Goal: Task Accomplishment & Management: Use online tool/utility

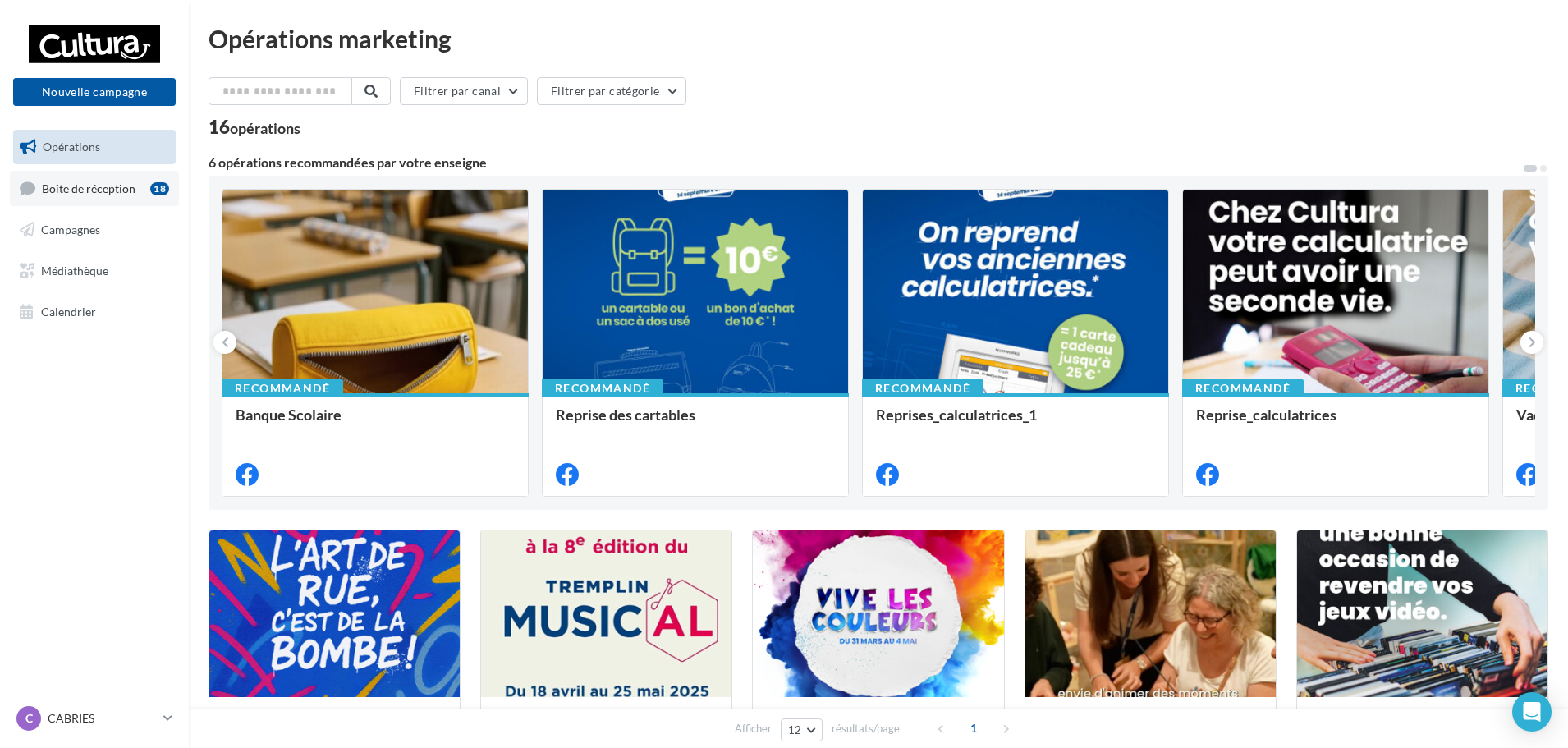
click at [150, 193] on div "18" at bounding box center [159, 187] width 19 height 16
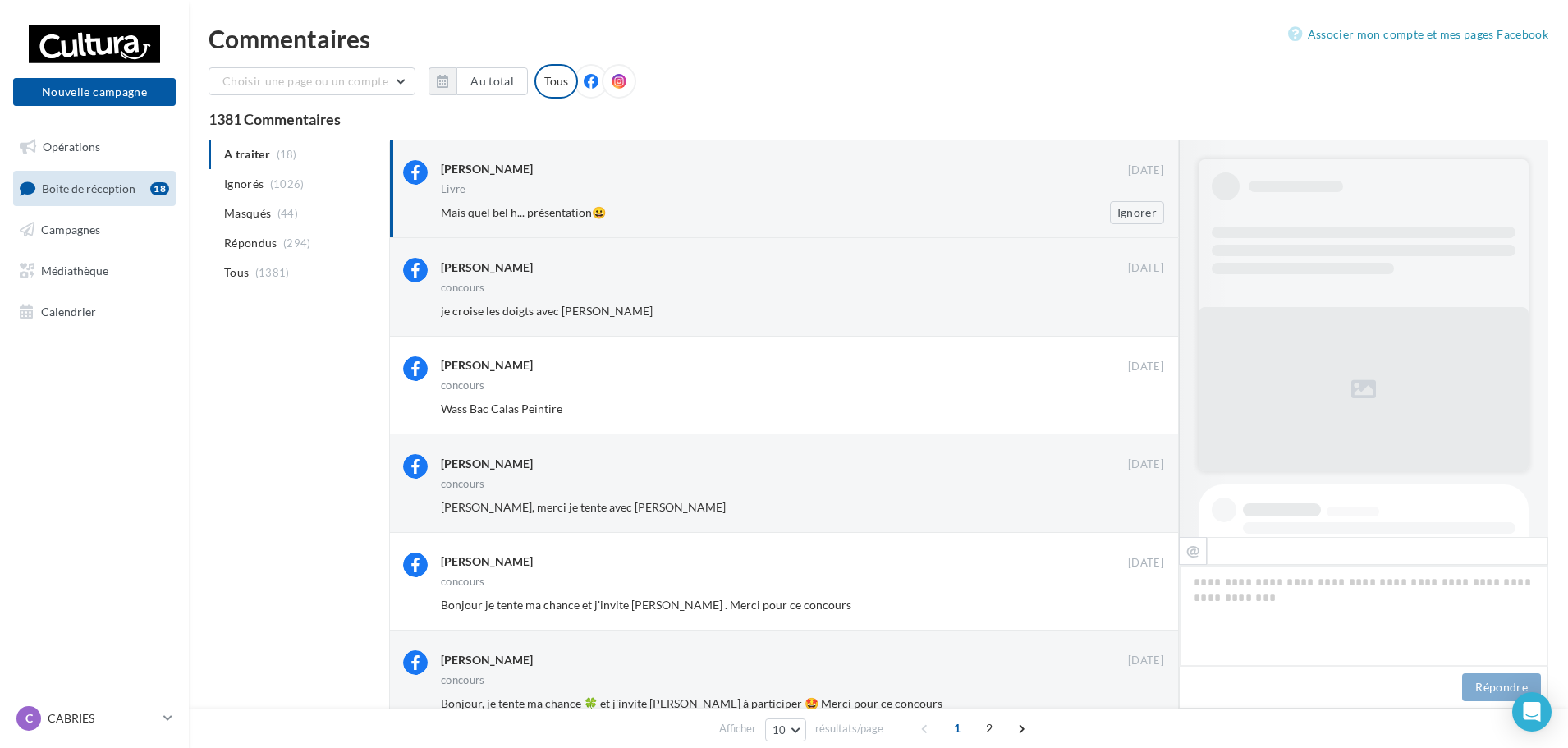
scroll to position [490, 0]
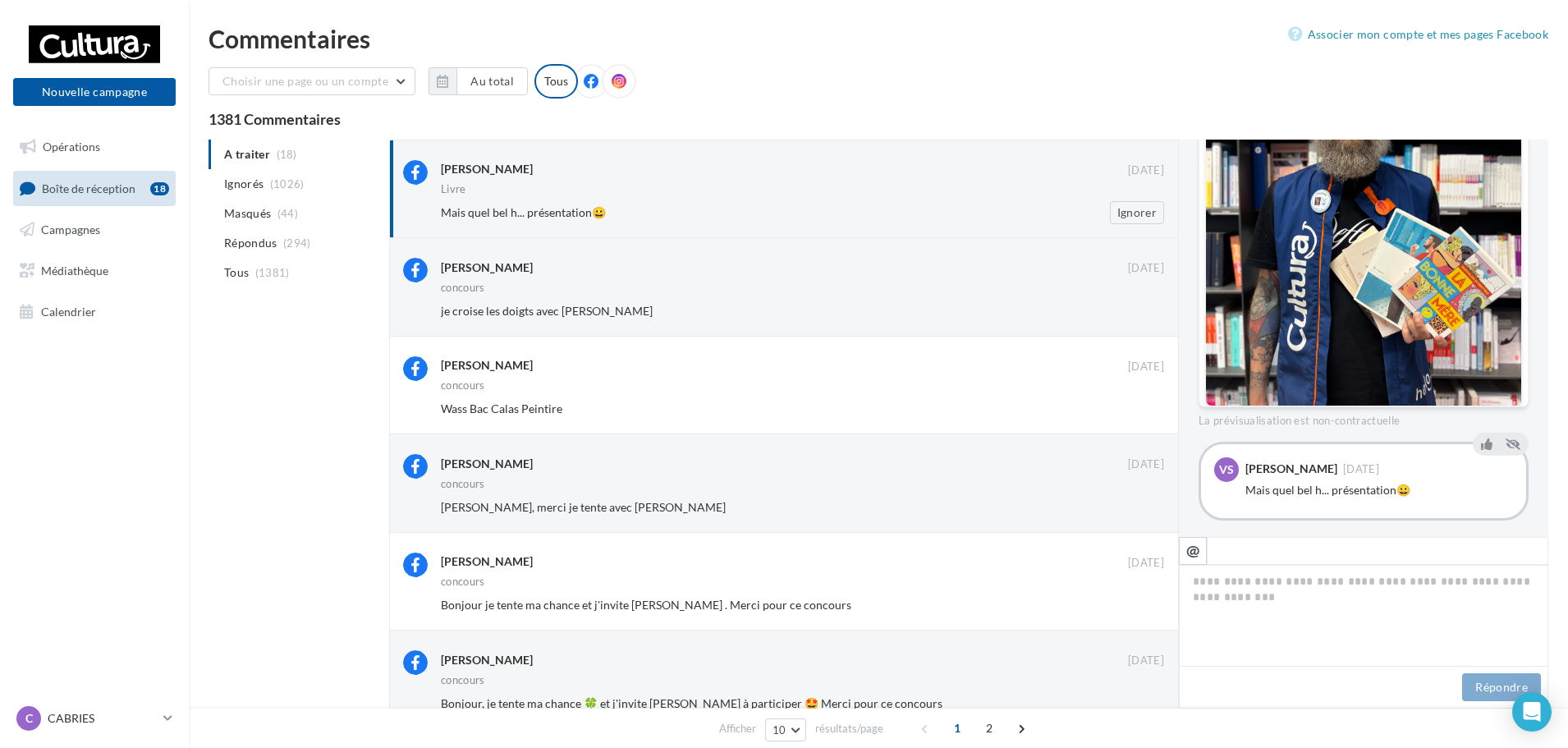
click at [738, 199] on div "Vincent Simoncic 30 août Livre Mais quel bel h... présentation😀 Ignorer" at bounding box center [803, 192] width 723 height 64
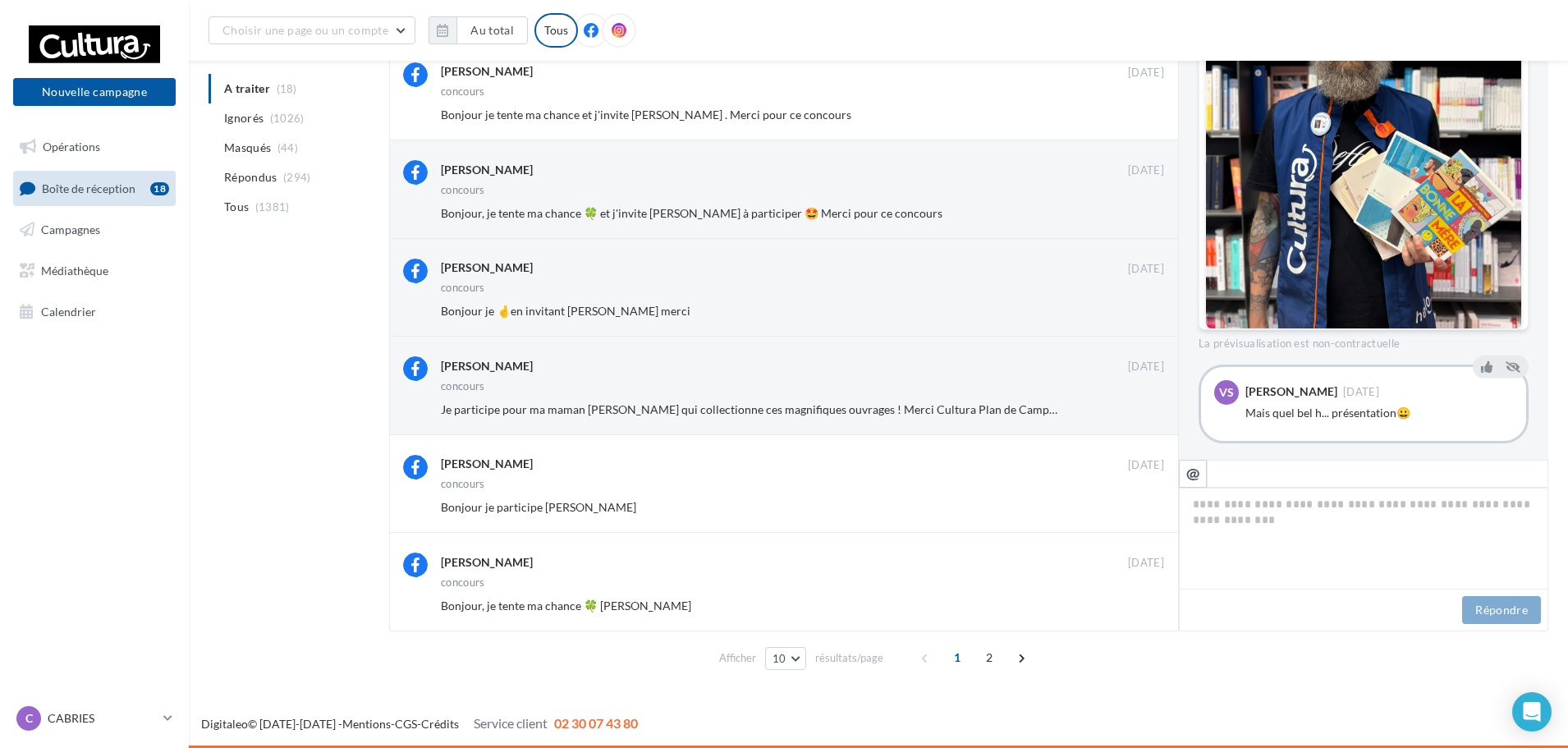
scroll to position [427, 0]
click at [46, 315] on span "Calendrier" at bounding box center [69, 310] width 55 height 14
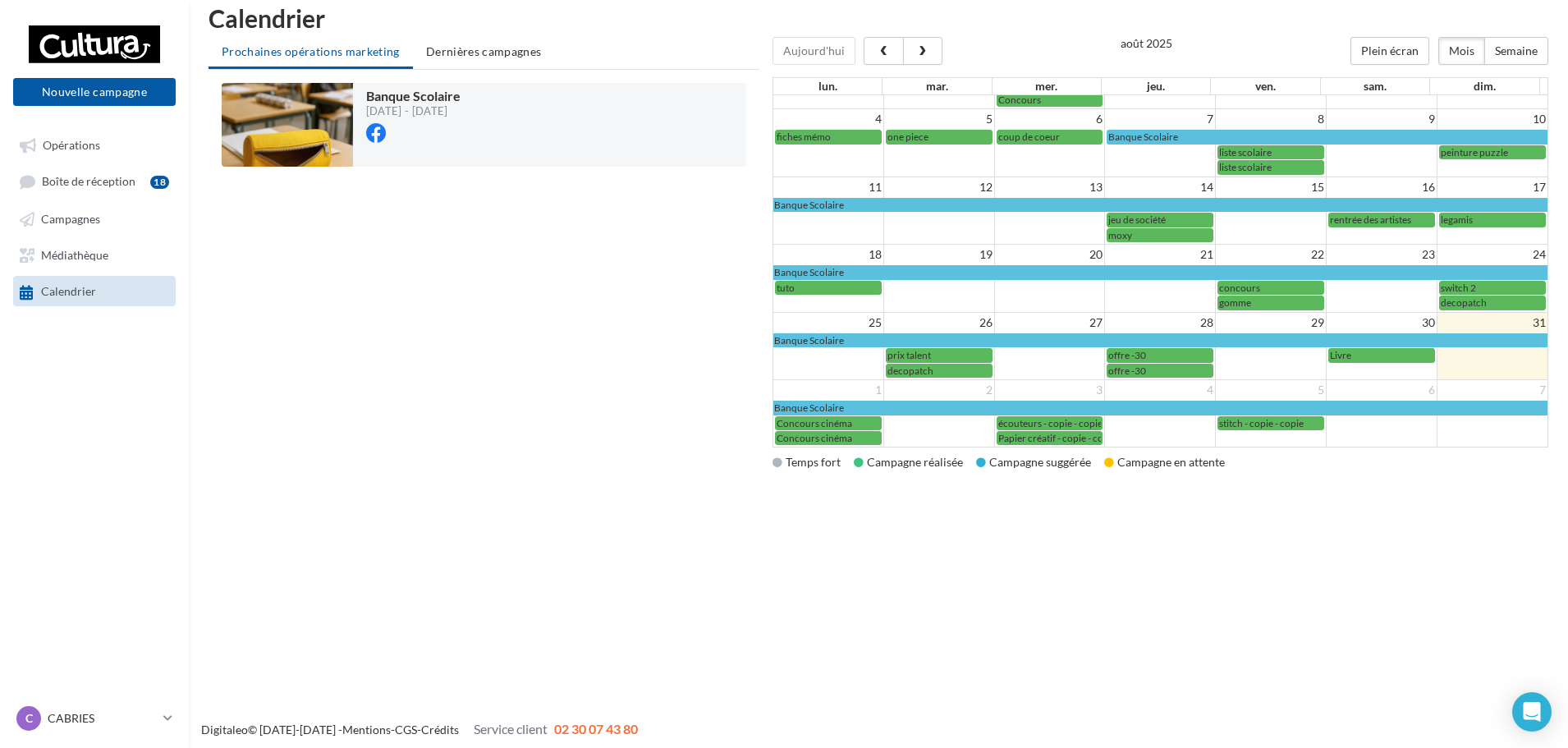
scroll to position [27, 0]
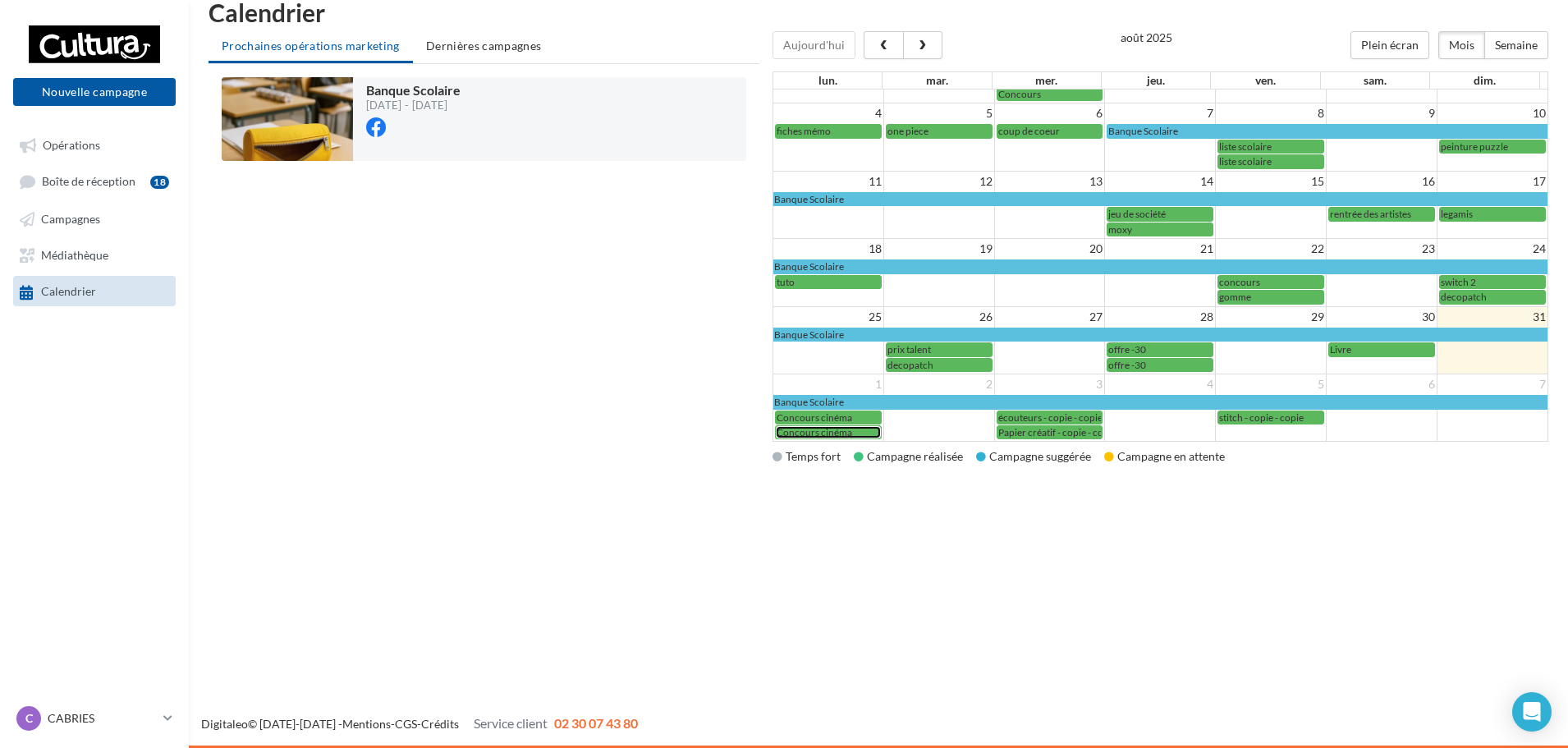
click at [821, 437] on span "Concours cinéma" at bounding box center [814, 432] width 75 height 12
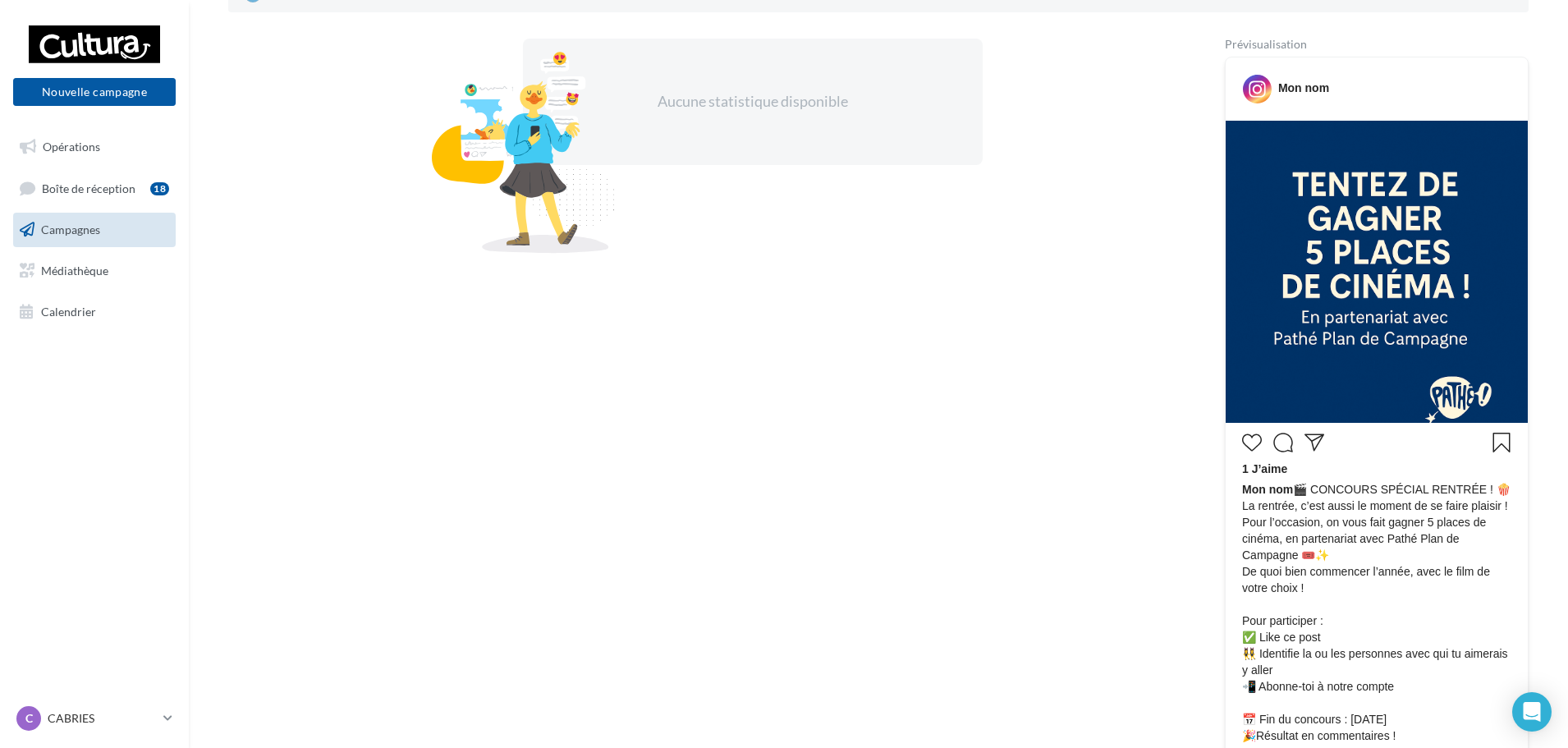
scroll to position [410, 0]
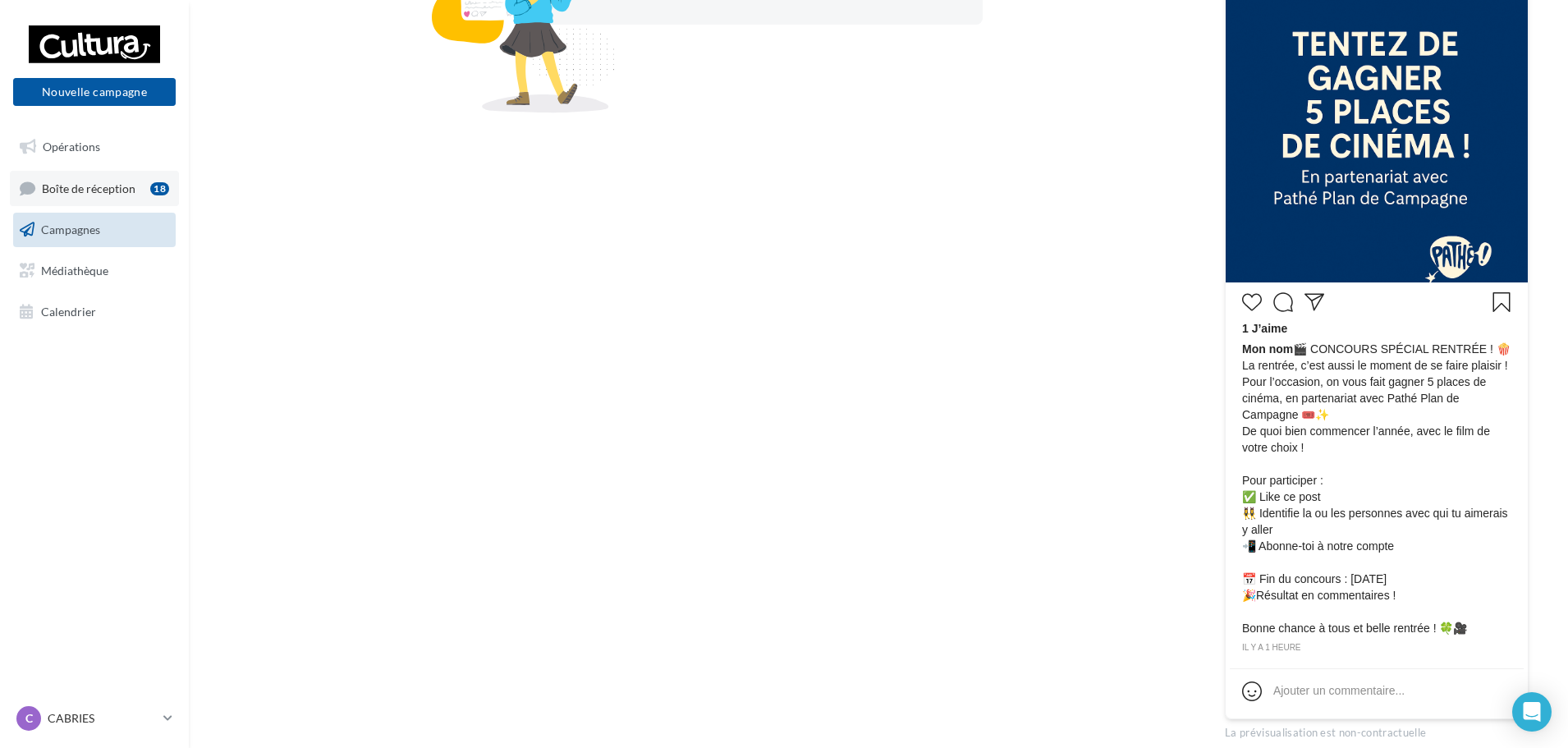
click at [52, 183] on span "Boîte de réception" at bounding box center [89, 187] width 94 height 14
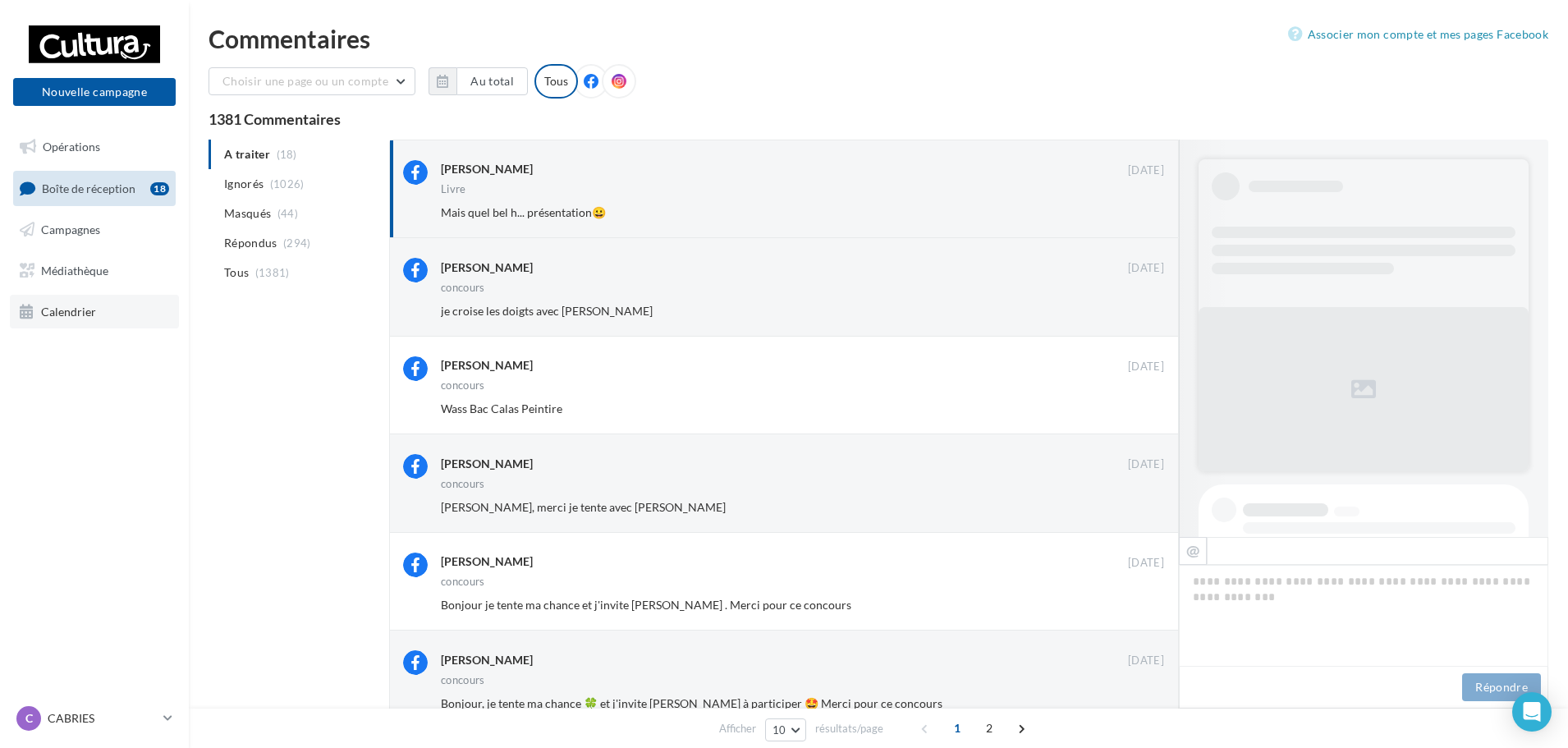
click at [32, 309] on icon at bounding box center [27, 312] width 14 height 21
